Goal: Information Seeking & Learning: Learn about a topic

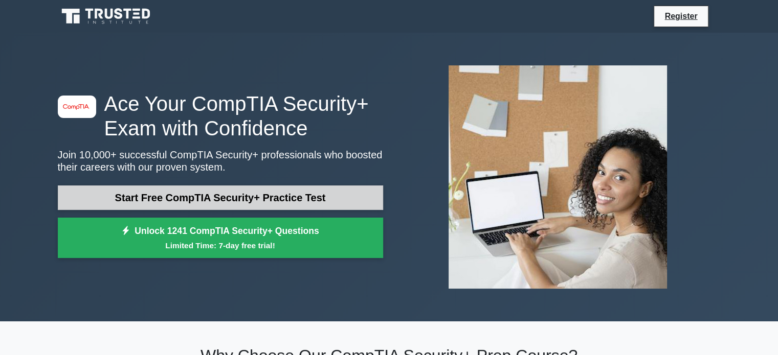
click at [304, 200] on link "Start Free CompTIA Security+ Practice Test" at bounding box center [220, 198] width 325 height 25
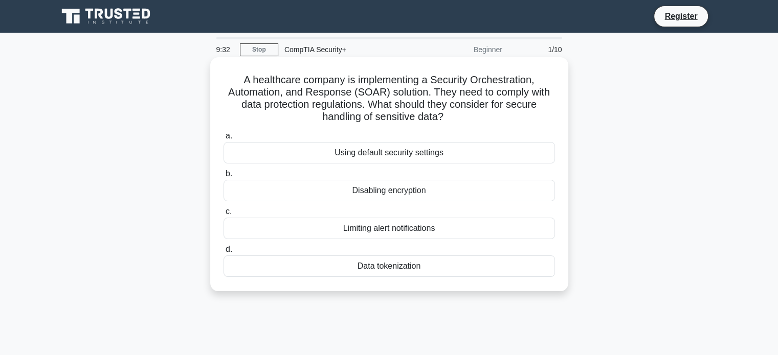
click at [381, 268] on div "Data tokenization" at bounding box center [388, 266] width 331 height 21
click at [223, 253] on input "d. Data tokenization" at bounding box center [223, 249] width 0 height 7
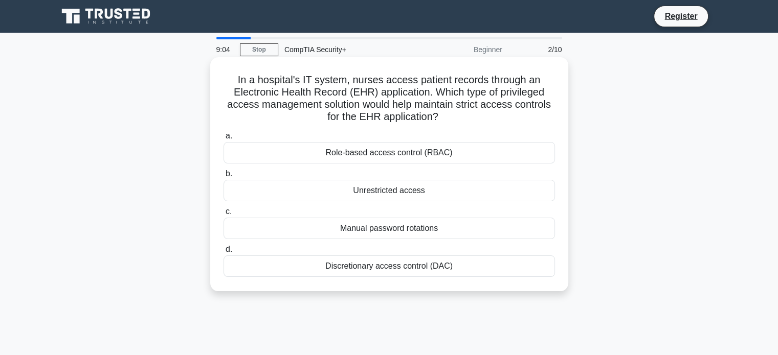
click at [417, 155] on div "Role-based access control (RBAC)" at bounding box center [388, 152] width 331 height 21
click at [223, 140] on input "a. Role-based access control (RBAC)" at bounding box center [223, 136] width 0 height 7
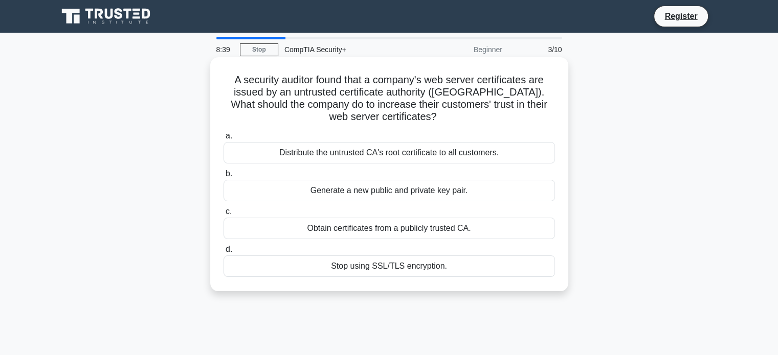
click at [417, 231] on div "Obtain certificates from a publicly trusted CA." at bounding box center [388, 228] width 331 height 21
click at [223, 215] on input "c. Obtain certificates from a publicly trusted CA." at bounding box center [223, 212] width 0 height 7
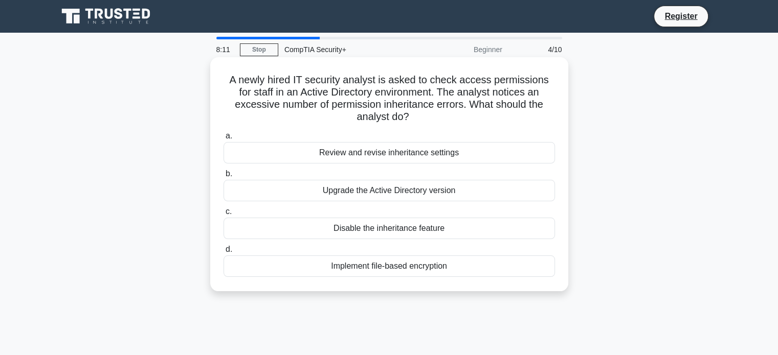
click at [397, 151] on div "Review and revise inheritance settings" at bounding box center [388, 152] width 331 height 21
click at [223, 140] on input "a. Review and revise inheritance settings" at bounding box center [223, 136] width 0 height 7
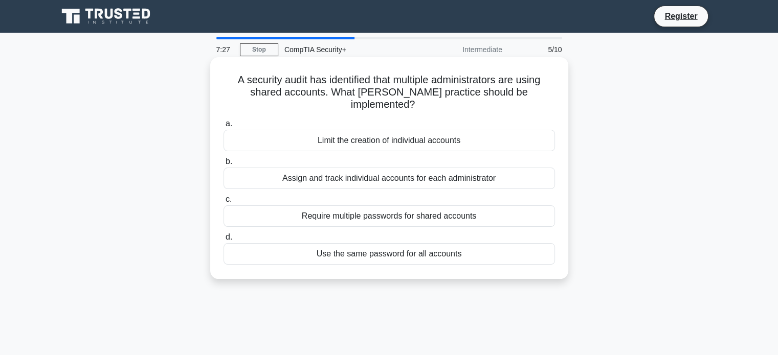
click at [416, 169] on div "Assign and track individual accounts for each administrator" at bounding box center [388, 178] width 331 height 21
click at [223, 165] on input "b. Assign and track individual accounts for each administrator" at bounding box center [223, 162] width 0 height 7
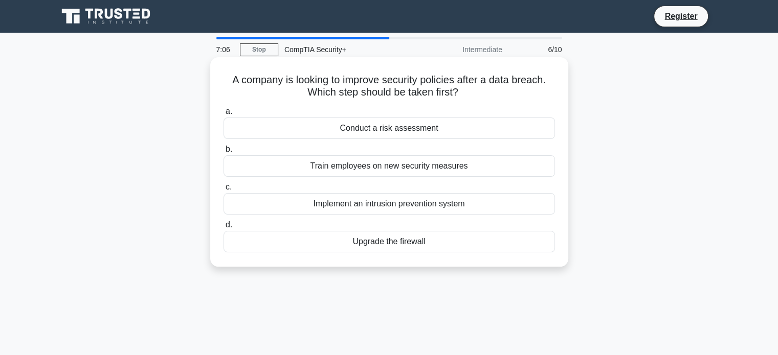
click at [412, 131] on div "Conduct a risk assessment" at bounding box center [388, 128] width 331 height 21
click at [223, 115] on input "a. Conduct a risk assessment" at bounding box center [223, 111] width 0 height 7
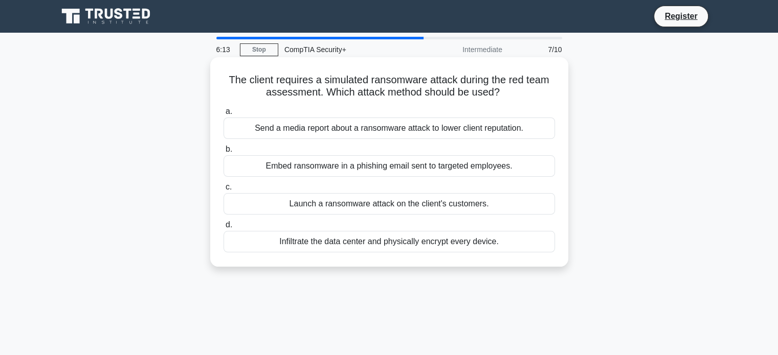
click at [363, 169] on div "Embed ransomware in a phishing email sent to targeted employees." at bounding box center [388, 165] width 331 height 21
click at [223, 153] on input "b. Embed ransomware in a phishing email sent to targeted employees." at bounding box center [223, 149] width 0 height 7
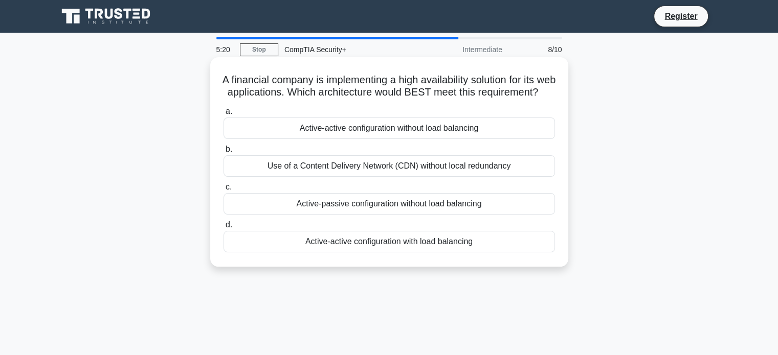
click at [374, 173] on div "Use of a Content Delivery Network (CDN) without local redundancy" at bounding box center [388, 165] width 331 height 21
click at [223, 153] on input "b. Use of a Content Delivery Network (CDN) without local redundancy" at bounding box center [223, 149] width 0 height 7
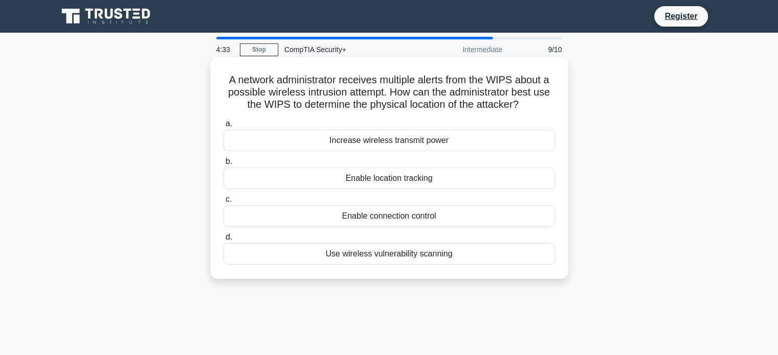
click at [415, 179] on div "Enable location tracking" at bounding box center [388, 178] width 331 height 21
click at [223, 165] on input "b. Enable location tracking" at bounding box center [223, 162] width 0 height 7
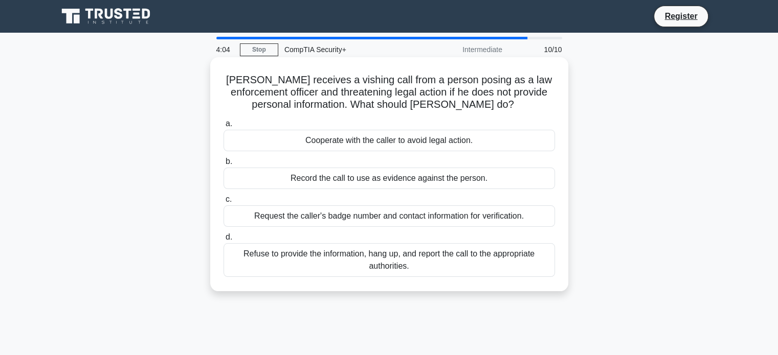
click at [475, 256] on div "Refuse to provide the information, hang up, and report the call to the appropri…" at bounding box center [388, 260] width 331 height 34
click at [223, 241] on input "d. Refuse to provide the information, hang up, and report the call to the appro…" at bounding box center [223, 237] width 0 height 7
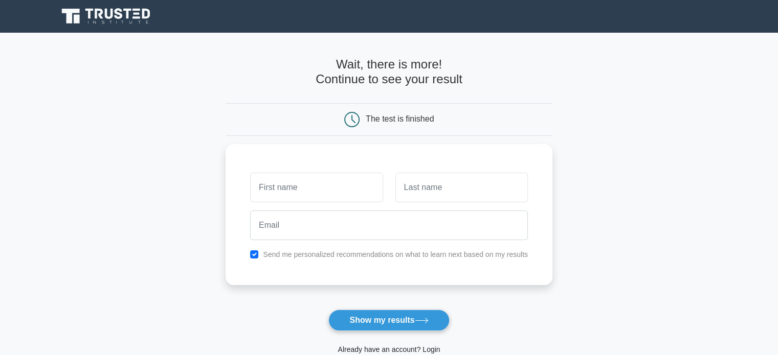
scroll to position [102, 0]
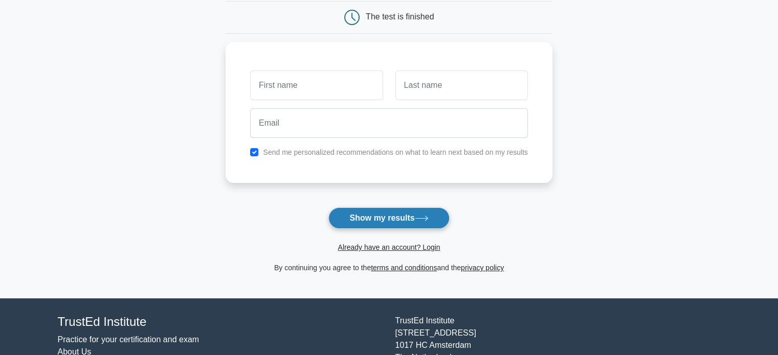
click at [401, 214] on button "Show my results" at bounding box center [388, 218] width 121 height 21
